Goal: Transaction & Acquisition: Purchase product/service

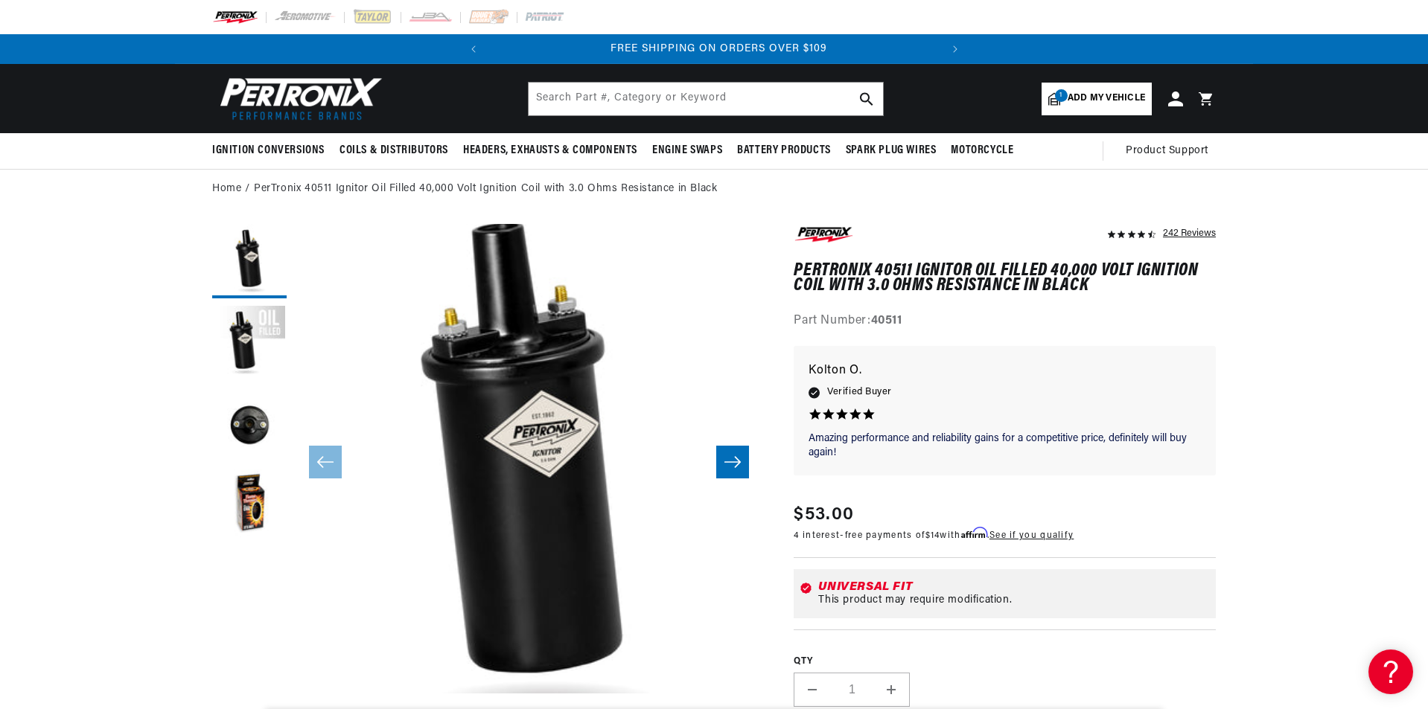
scroll to position [0, 451]
click at [625, 105] on input "text" at bounding box center [706, 99] width 354 height 33
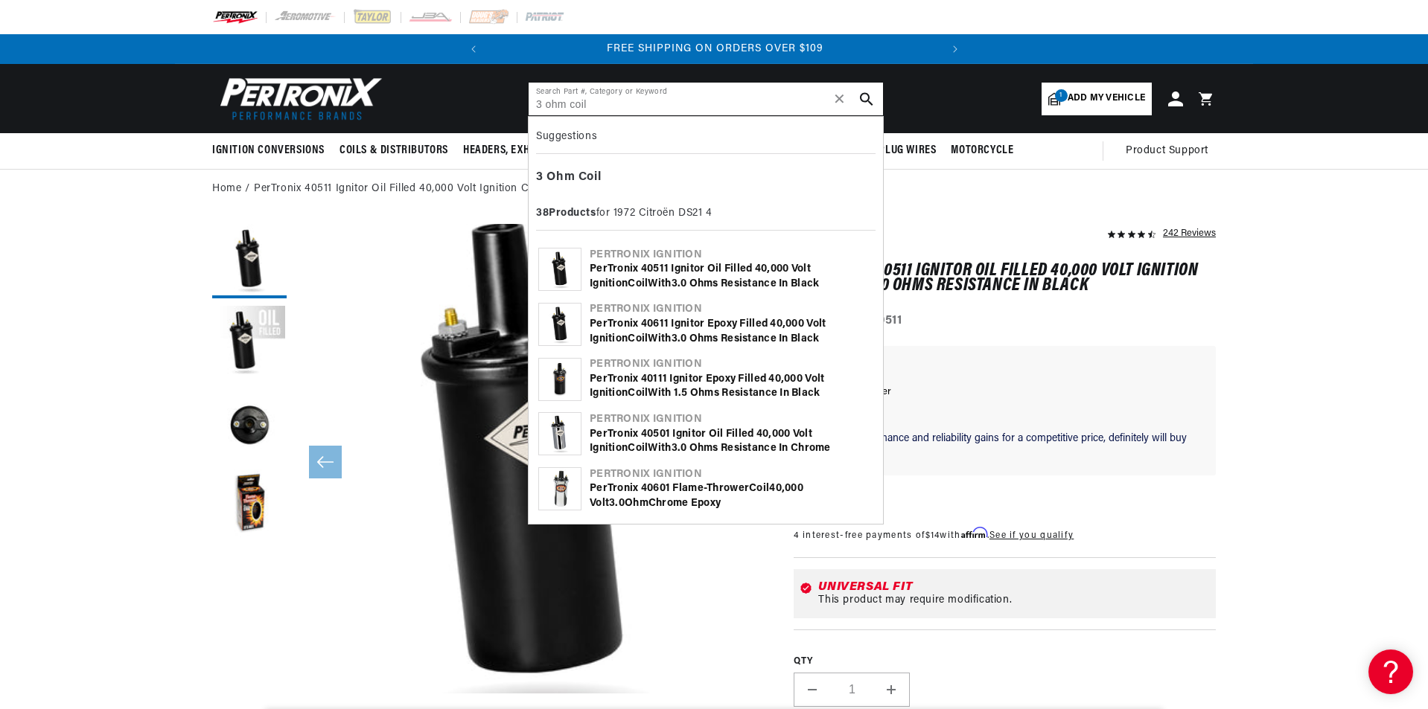
type input "3 ohm coil"
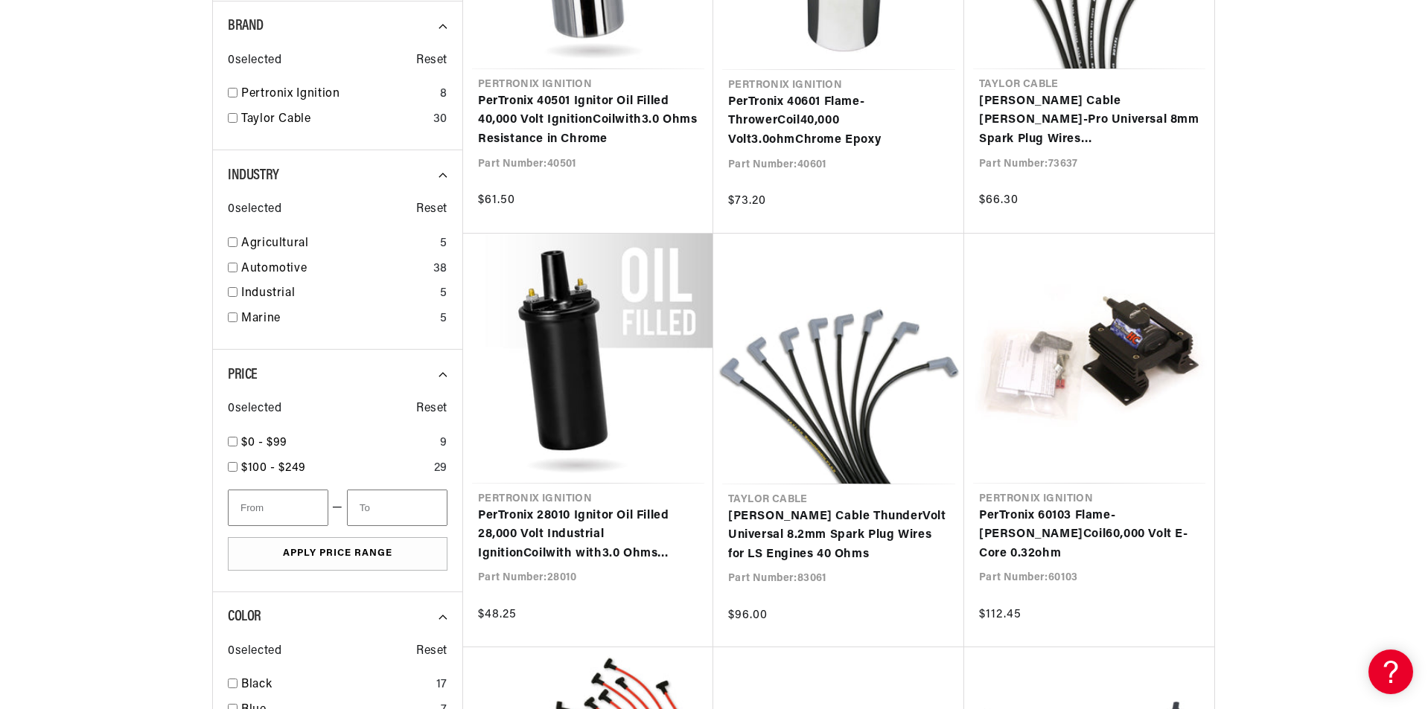
scroll to position [0, 451]
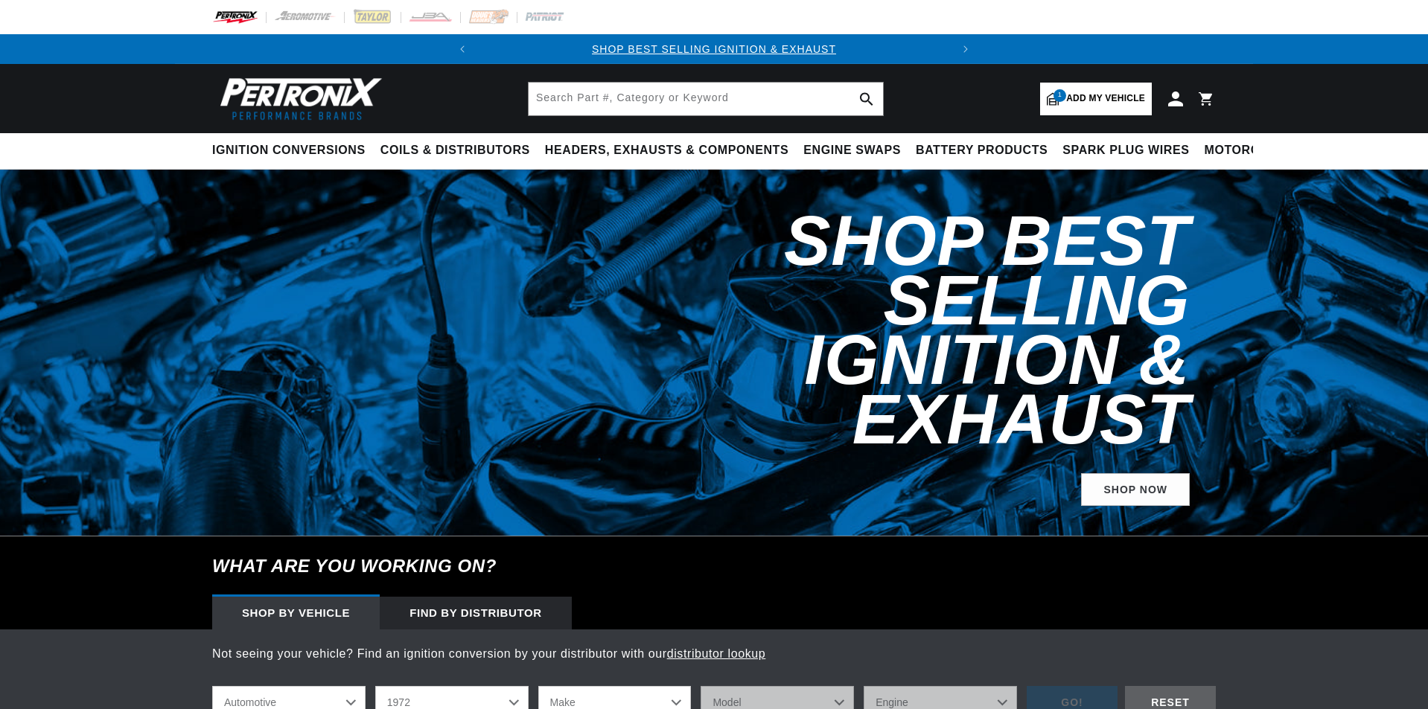
select select "1972"
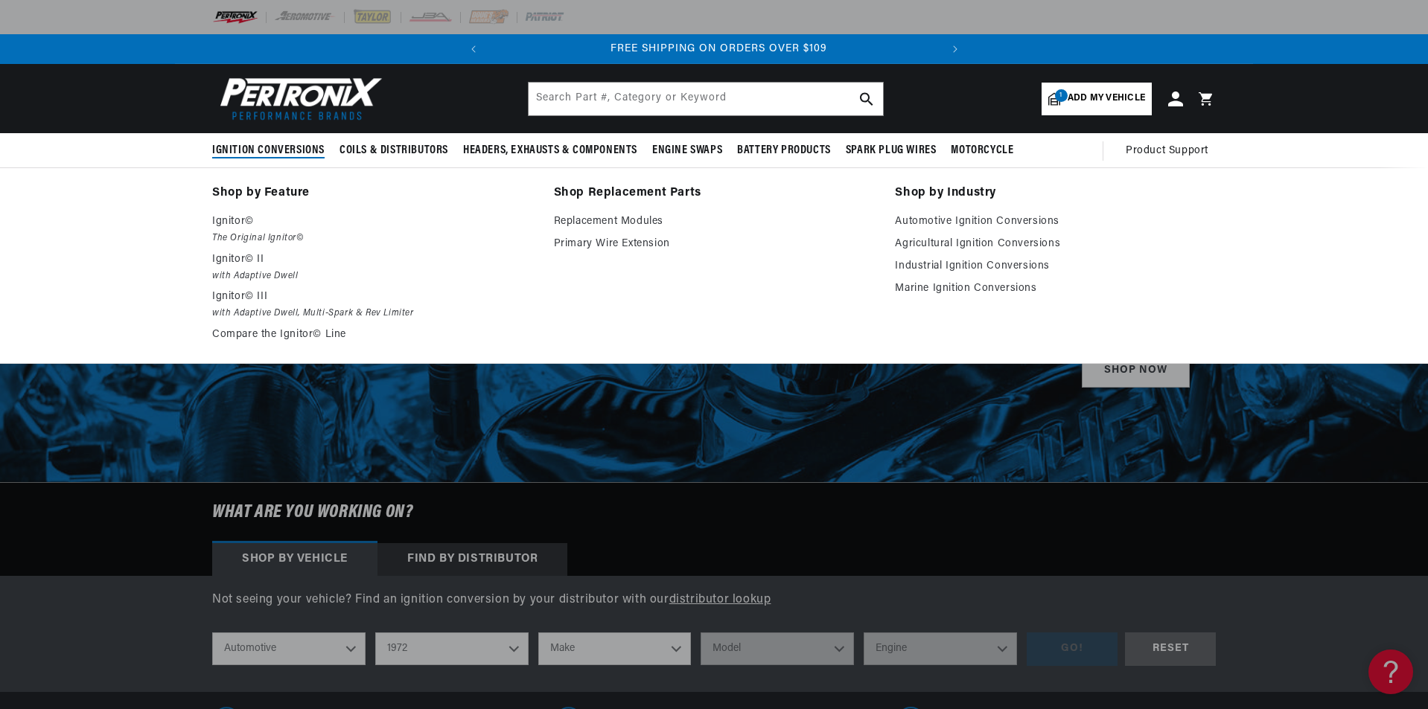
scroll to position [0, 451]
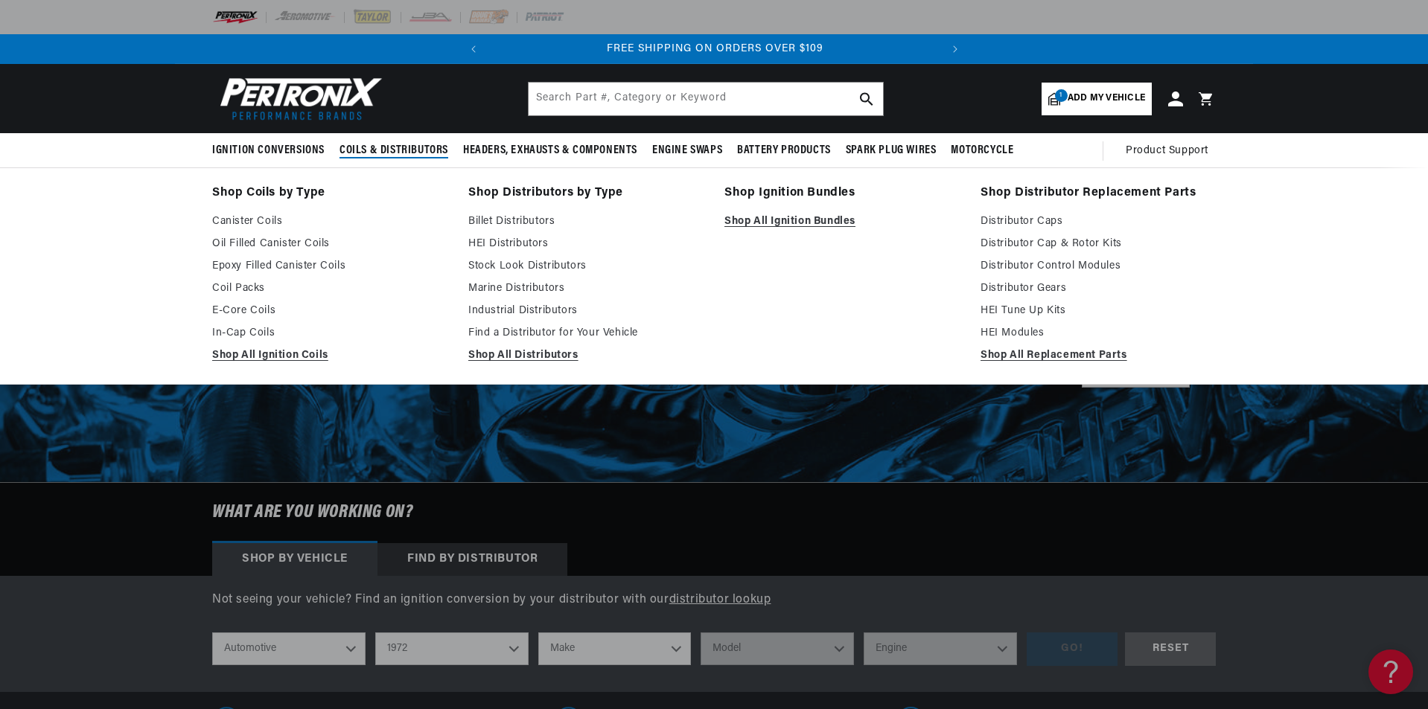
click at [360, 146] on span "Coils & Distributors" at bounding box center [393, 151] width 109 height 16
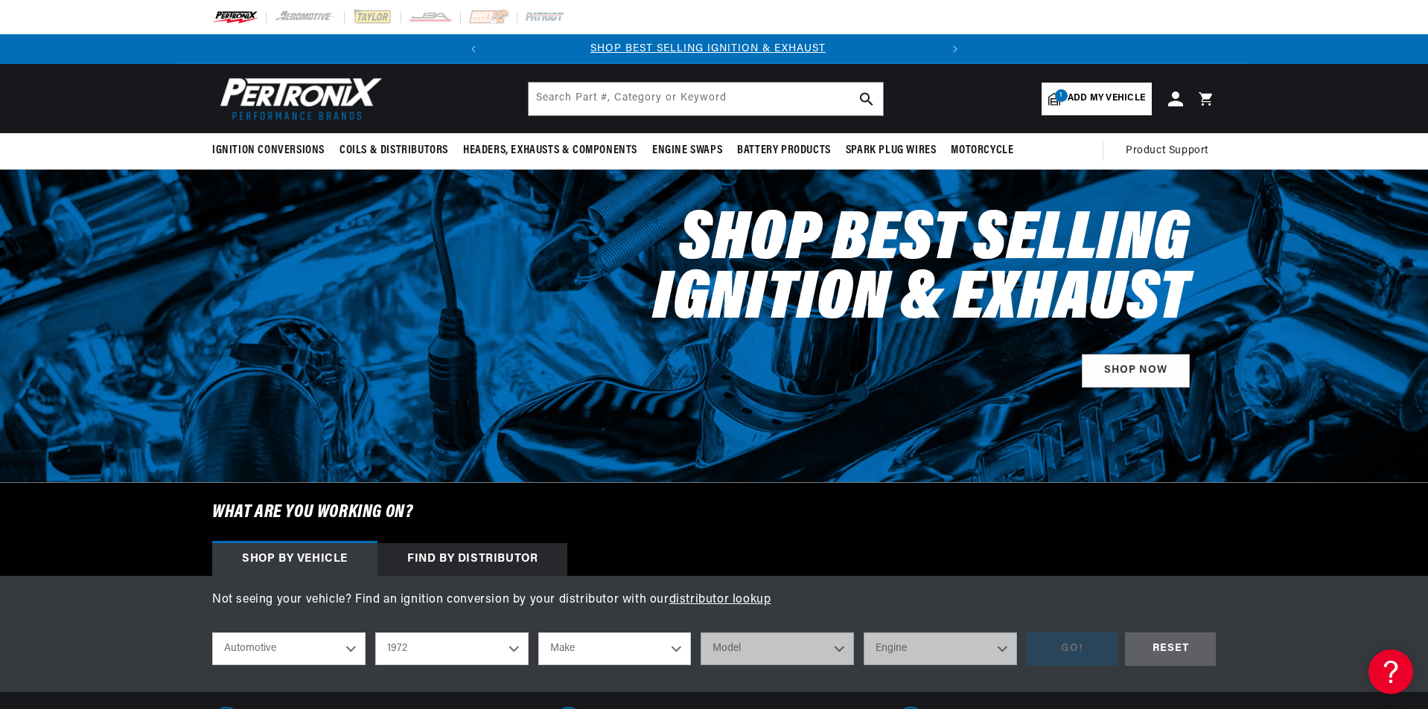
scroll to position [0, 0]
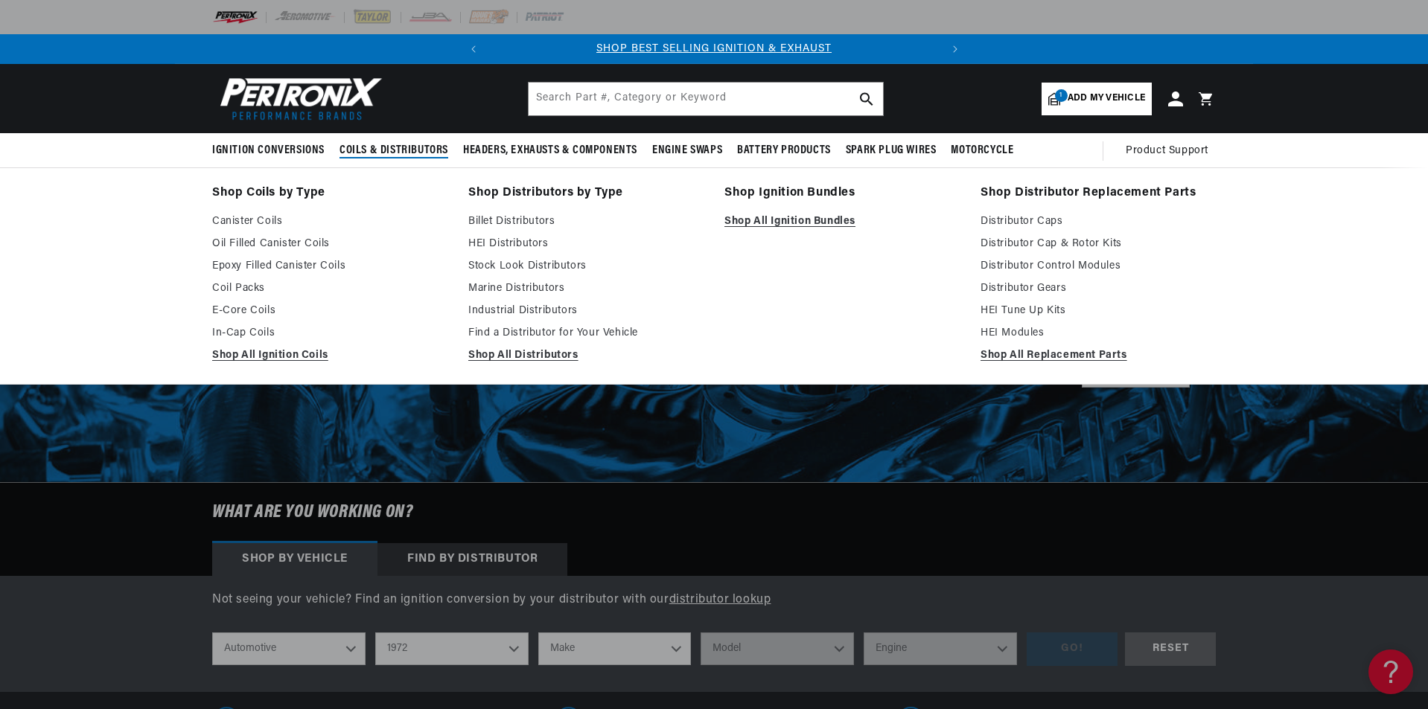
click at [421, 144] on span "Coils & Distributors" at bounding box center [393, 151] width 109 height 16
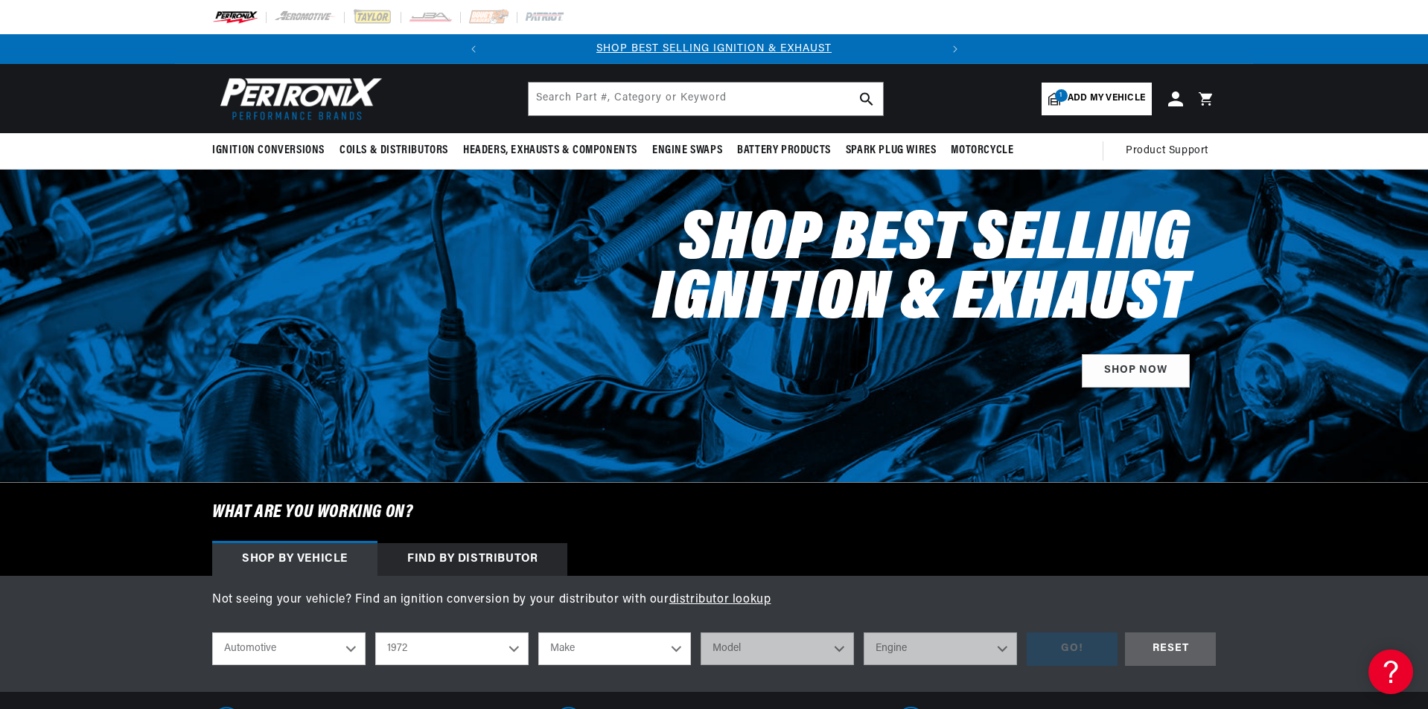
click at [421, 144] on span "Coils & Distributors" at bounding box center [393, 151] width 109 height 16
click at [670, 98] on input "text" at bounding box center [706, 99] width 354 height 33
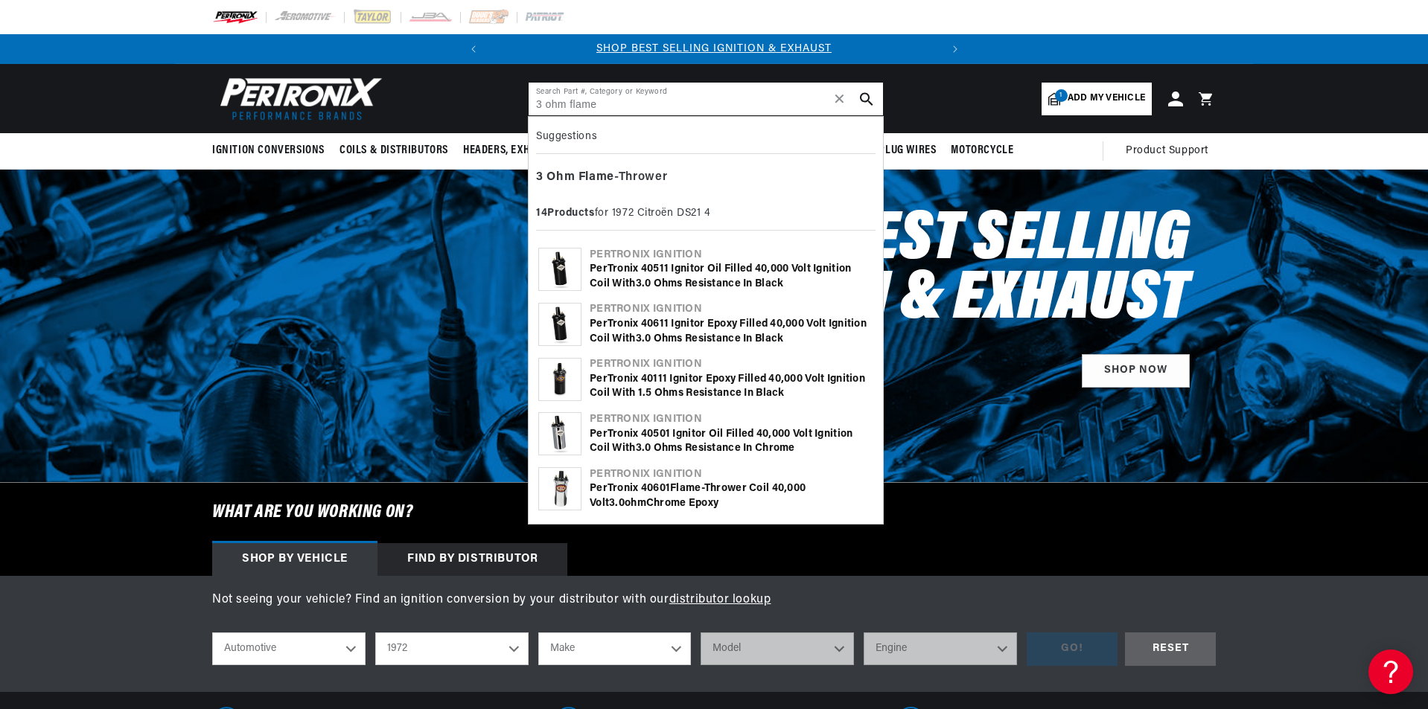
type input "3 ohm flame"
click at [643, 177] on div "3 Ohm Flame -Thrower" at bounding box center [705, 177] width 339 height 25
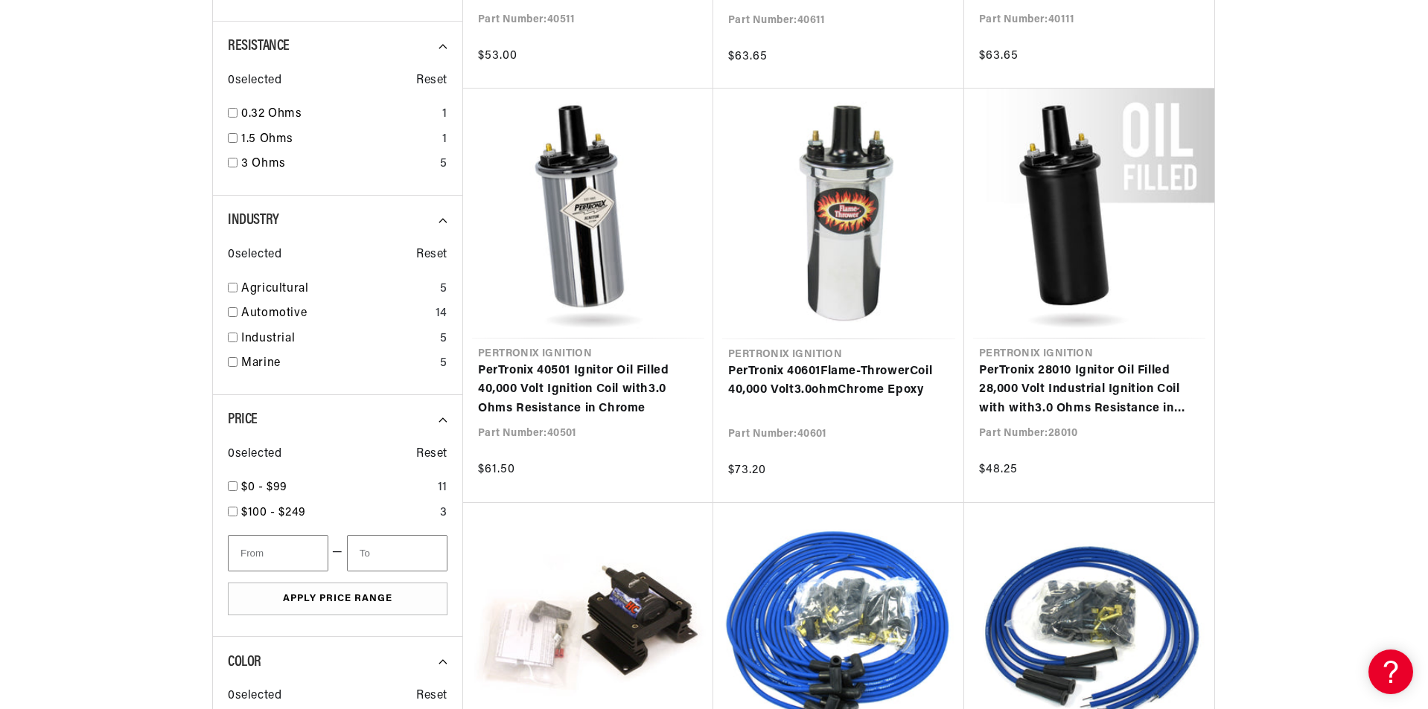
scroll to position [0, 451]
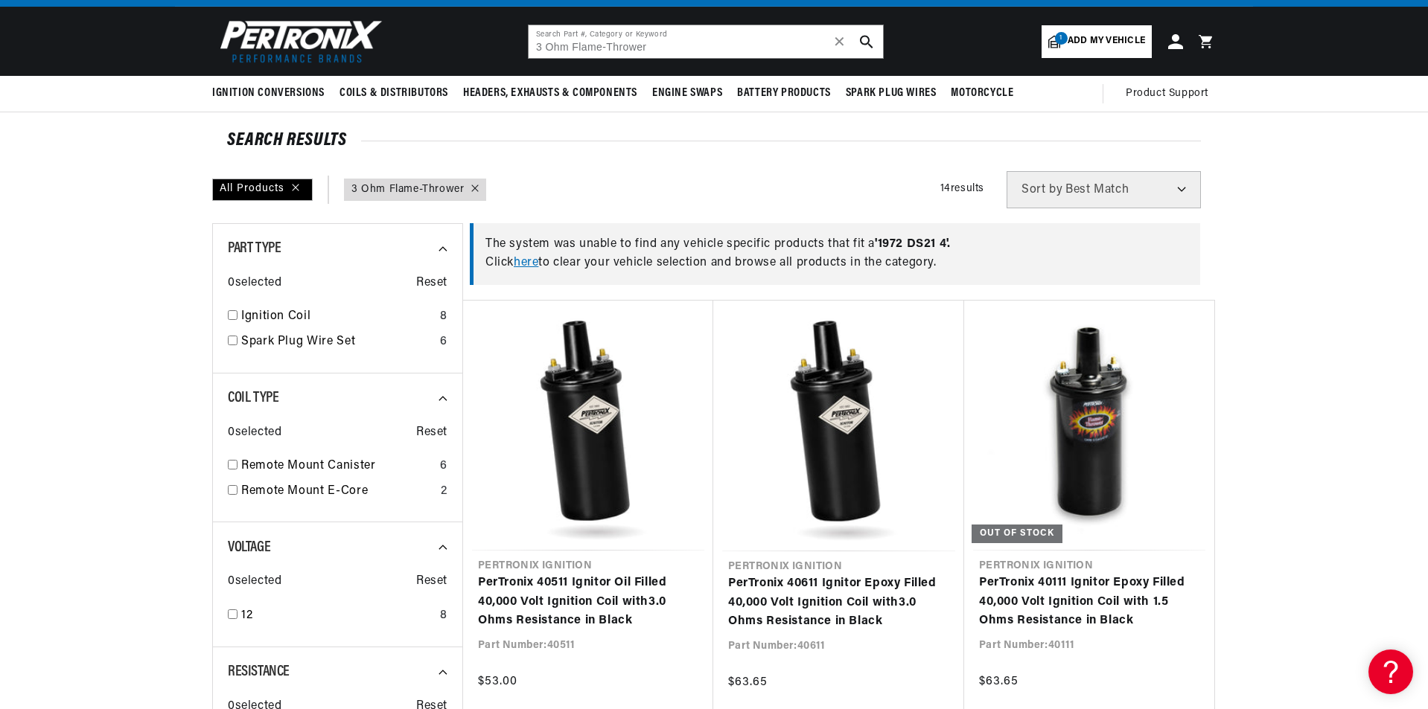
scroll to position [55, 0]
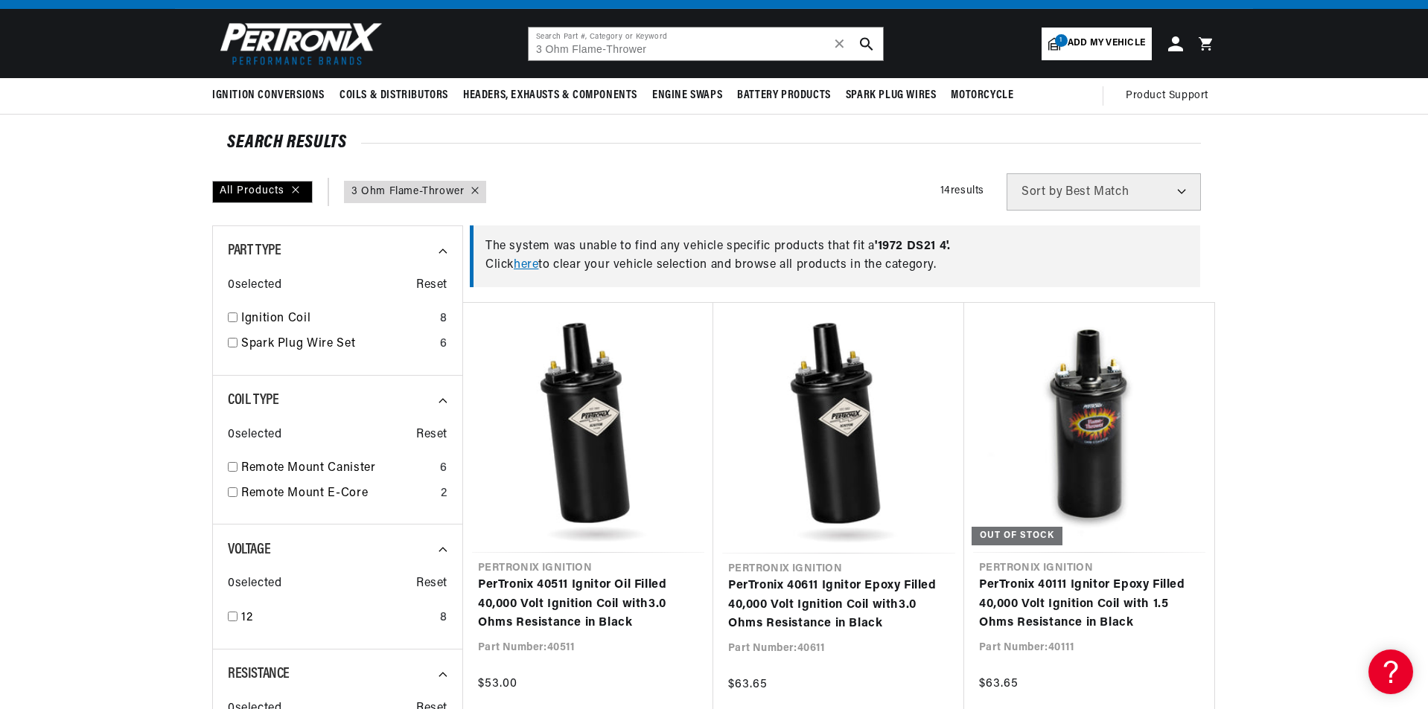
click at [758, 49] on input "3 Ohm Flame-Thrower" at bounding box center [706, 44] width 354 height 33
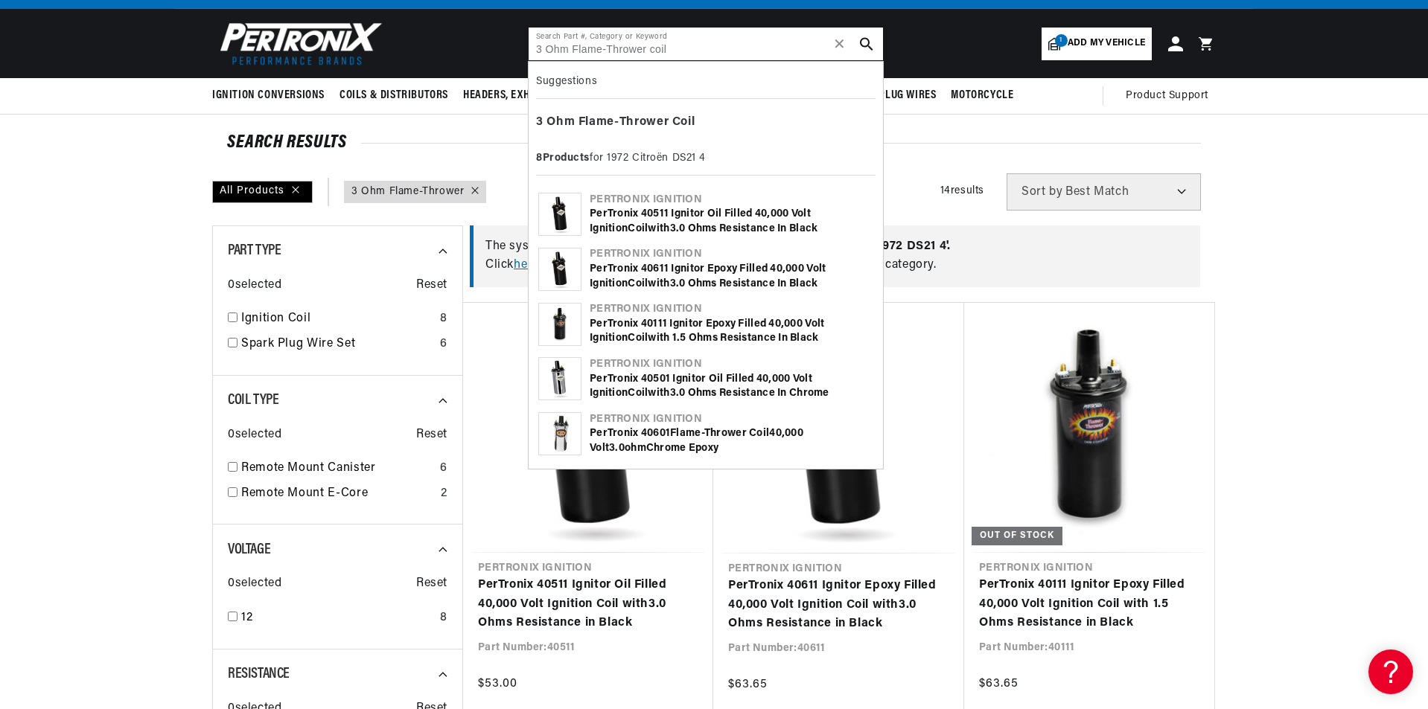
scroll to position [0, 0]
type input "3 Ohm Flame-Thrower coil"
click at [864, 45] on icon "search button" at bounding box center [866, 43] width 13 height 13
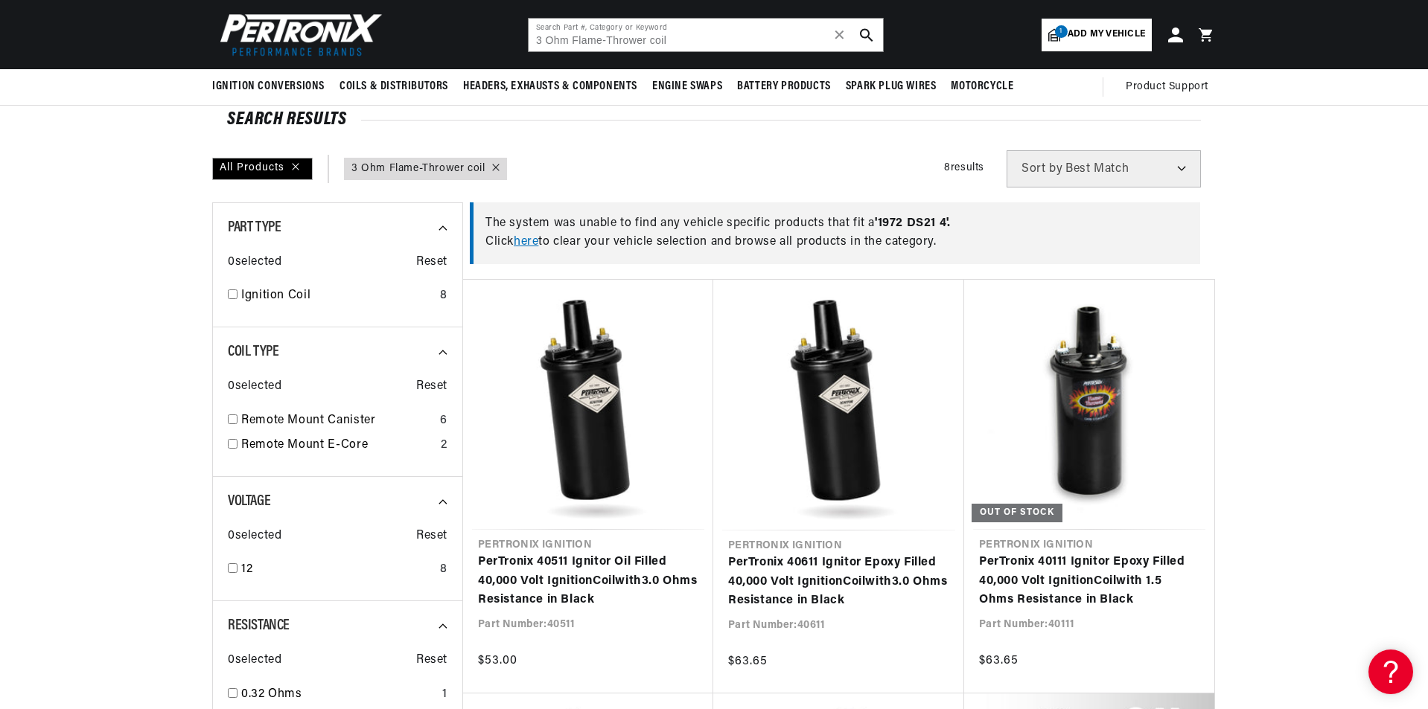
scroll to position [0, 451]
click at [565, 579] on link "PerTronix 40511 Ignitor Oil Filled 40,000 Volt Ignition Coil with 3 .0 Ohms Res…" at bounding box center [588, 581] width 220 height 57
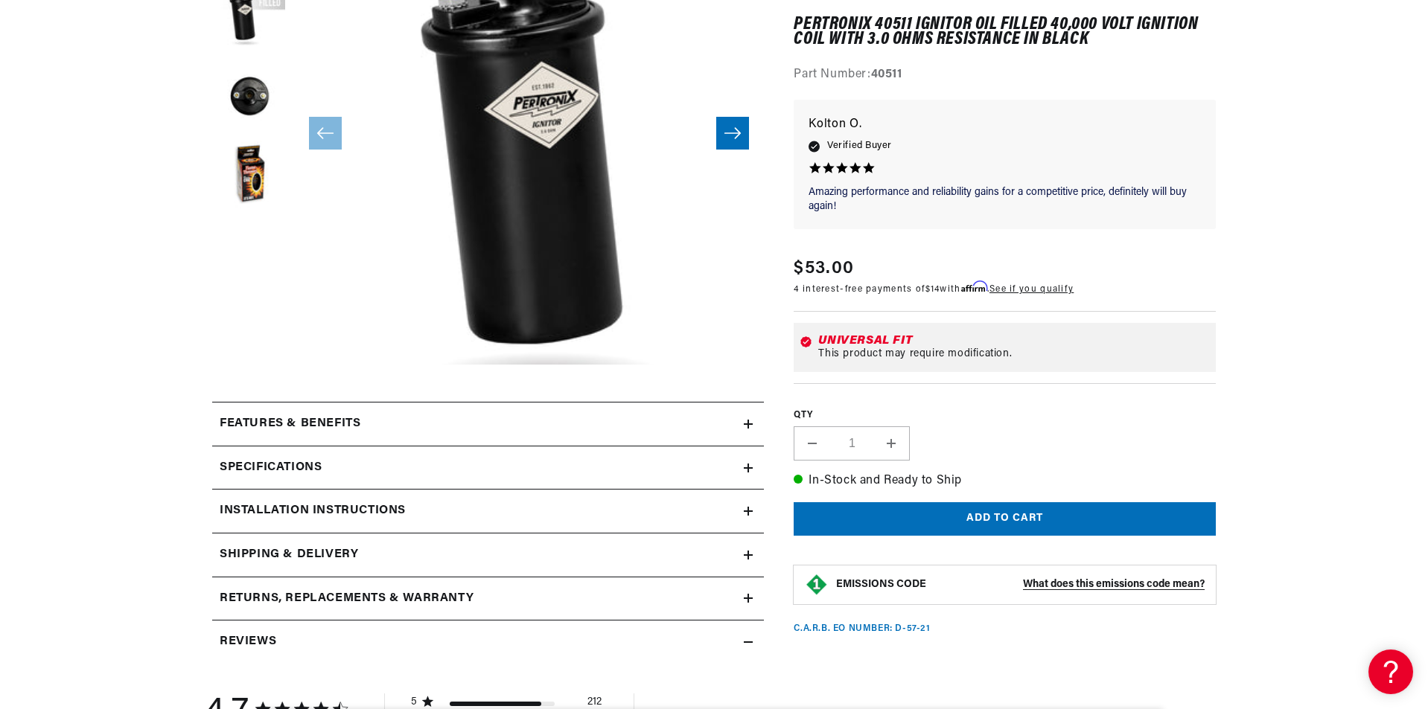
click at [278, 555] on h2 "Shipping & Delivery" at bounding box center [289, 555] width 138 height 19
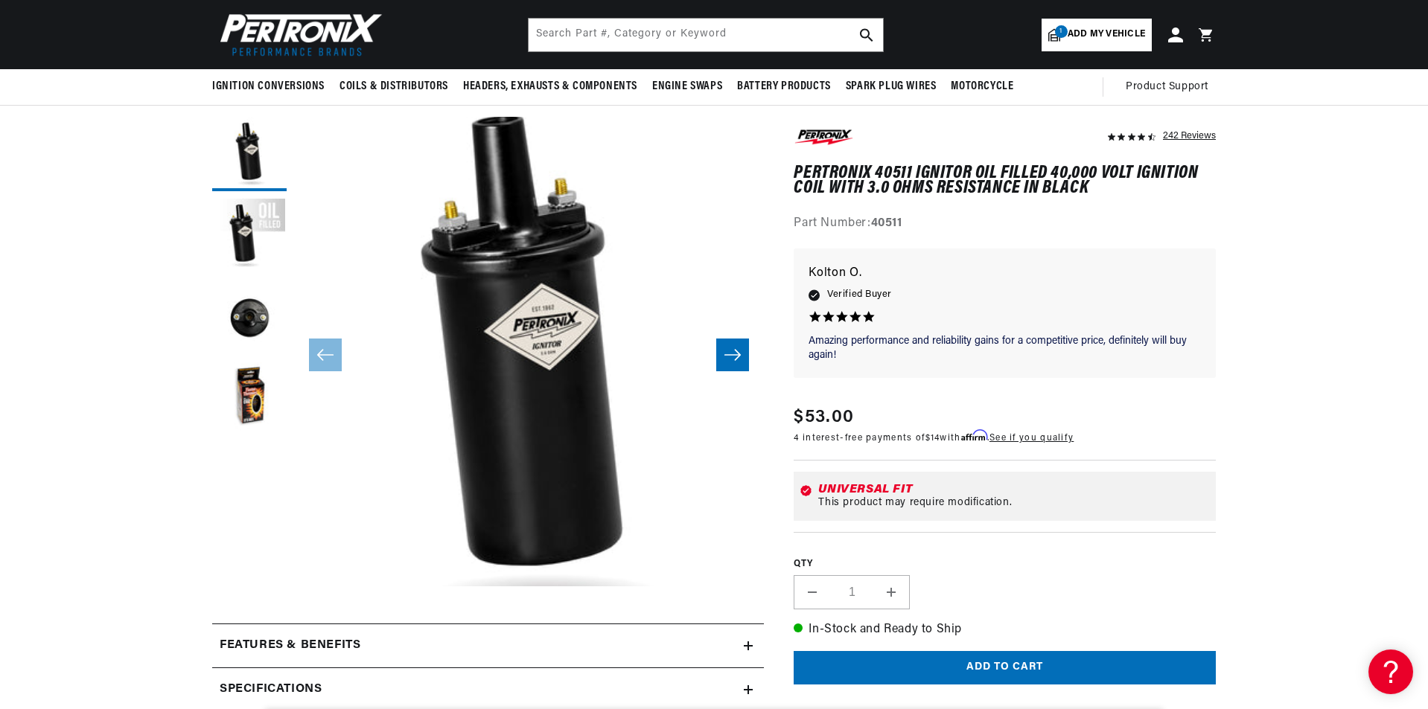
scroll to position [0, 451]
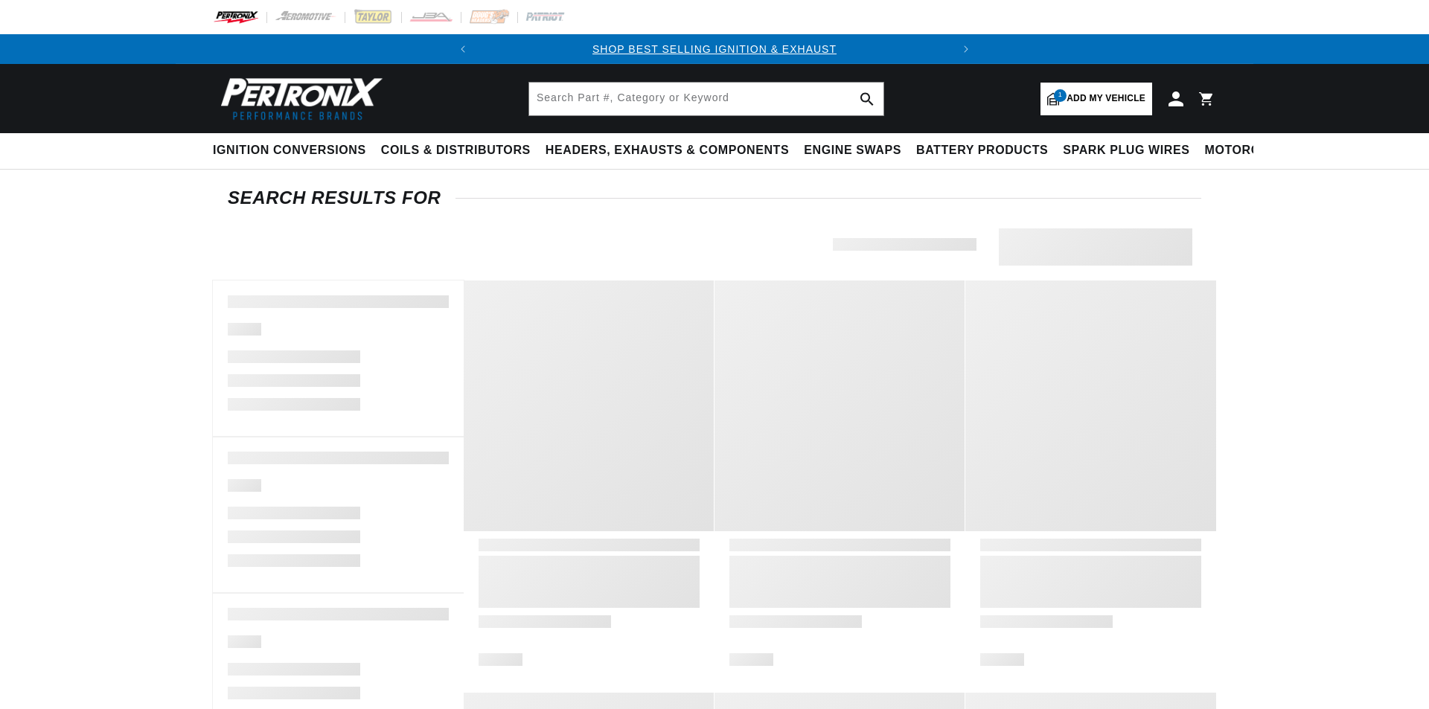
type input "3 Ohm Flame-Thrower coil"
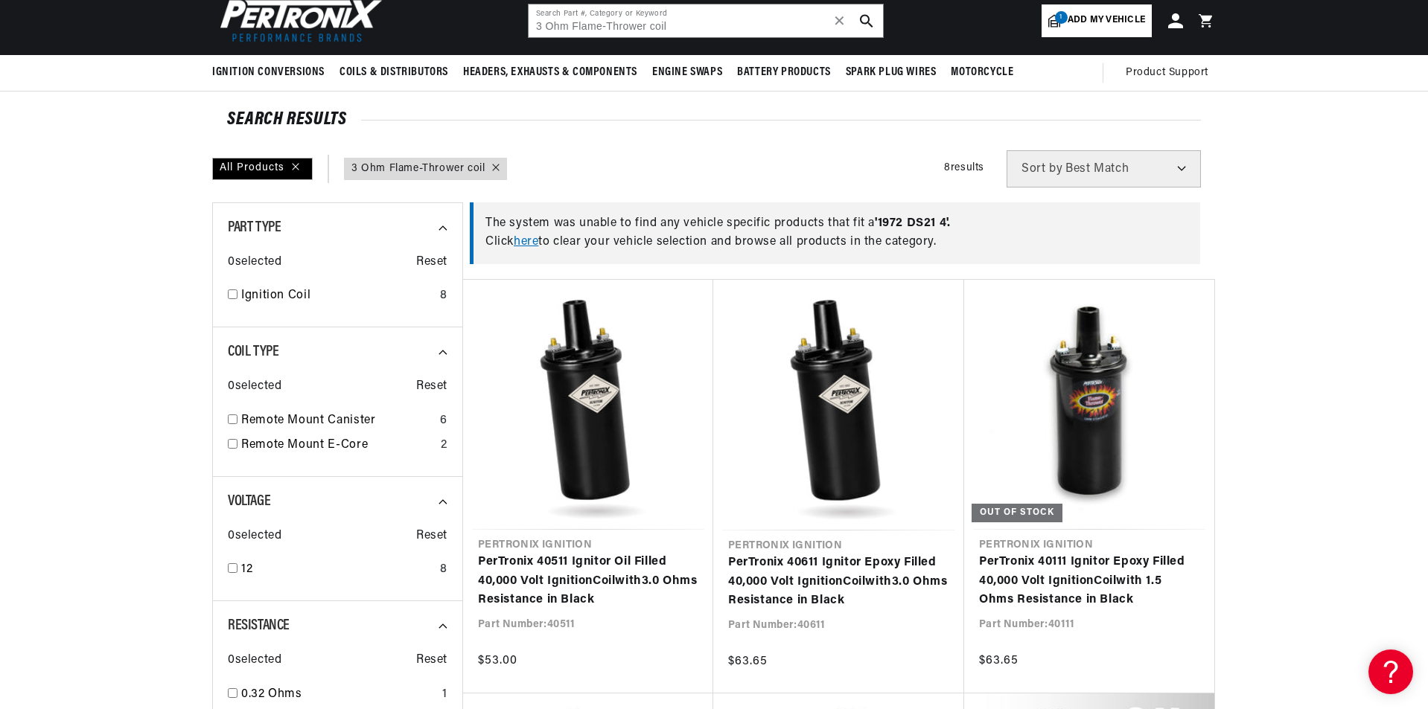
scroll to position [0, 451]
